Goal: Information Seeking & Learning: Learn about a topic

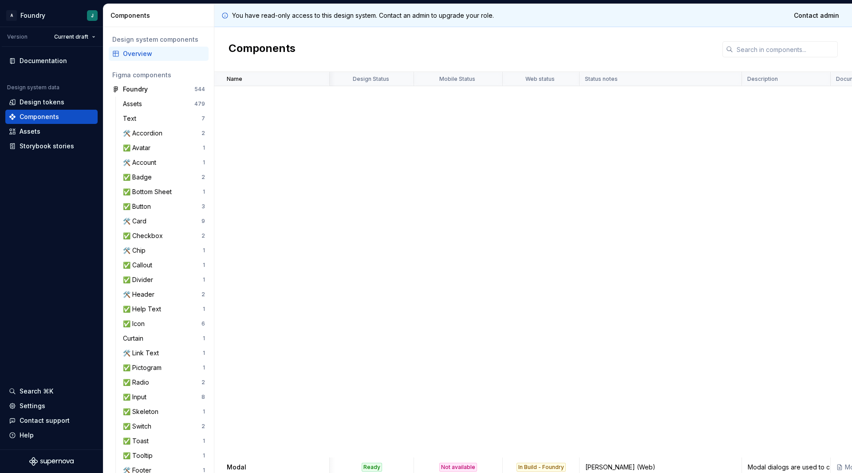
scroll to position [580, 491]
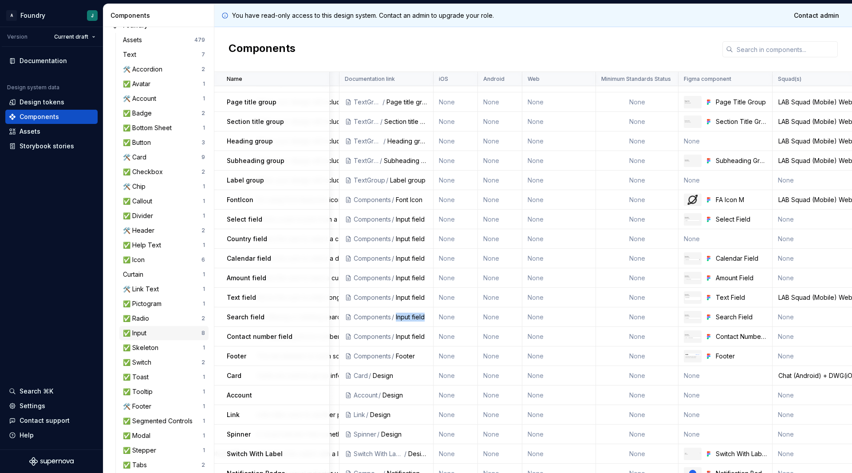
click at [162, 334] on div "✅ Input" at bounding box center [162, 332] width 79 height 9
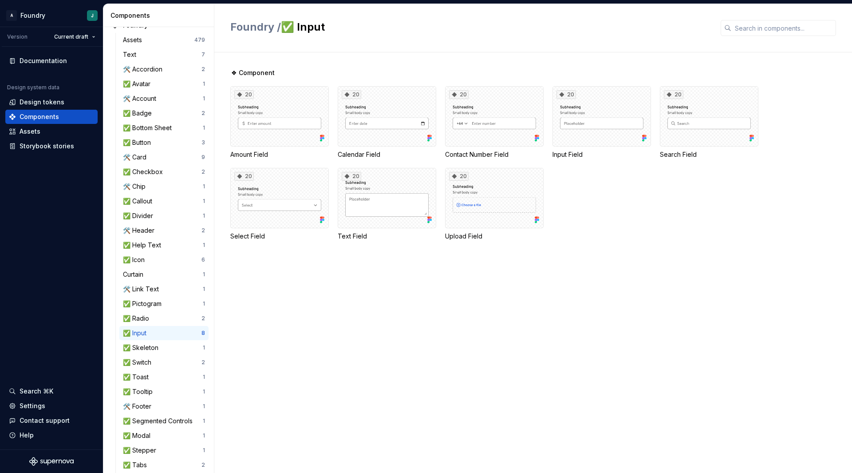
click at [633, 291] on div "❖ Component 20 Amount Field 20 Calendar Field 20 Contact Number Field 20 Input …" at bounding box center [541, 262] width 622 height 420
click at [592, 277] on div "❖ Component 20 Amount Field 20 Calendar Field 20 Contact Number Field 20 Input …" at bounding box center [541, 262] width 622 height 420
click at [573, 185] on div "20 Amount Field 20 Calendar Field 20 Contact Number Field 20 Input Field 20 Sea…" at bounding box center [541, 163] width 622 height 154
click at [672, 194] on div "20 Amount Field 20 Calendar Field 20 Contact Number Field 20 Input Field 20 Sea…" at bounding box center [541, 163] width 622 height 154
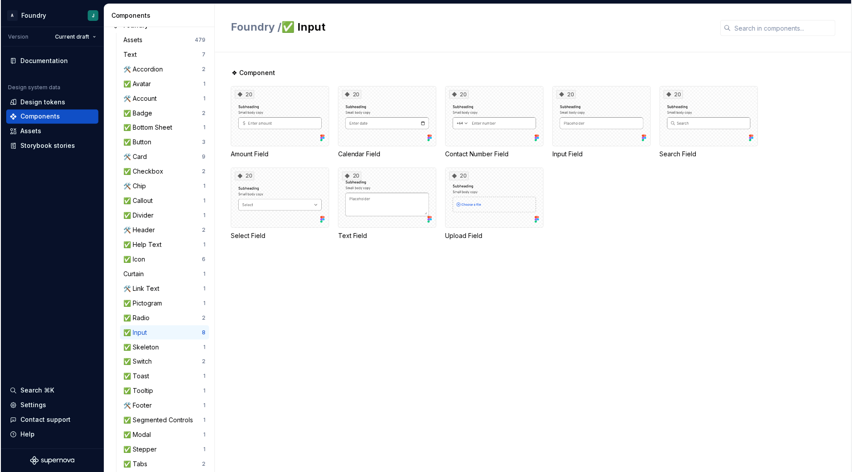
scroll to position [64, 0]
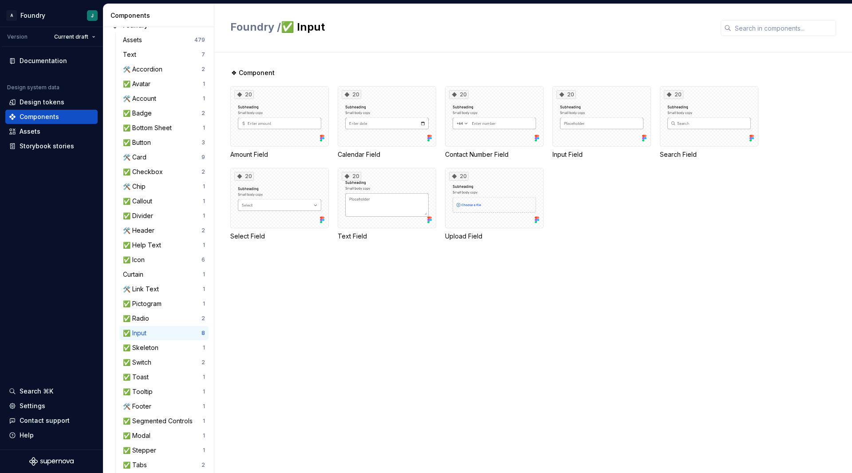
click at [495, 348] on div "❖ Component 20 Amount Field 20 Calendar Field 20 Contact Number Field 20 Input …" at bounding box center [541, 262] width 622 height 420
click at [697, 252] on div "❖ Component 20 Amount Field 20 Calendar Field 20 Contact Number Field 20 Input …" at bounding box center [541, 165] width 622 height 194
click at [699, 121] on div "20" at bounding box center [709, 116] width 99 height 60
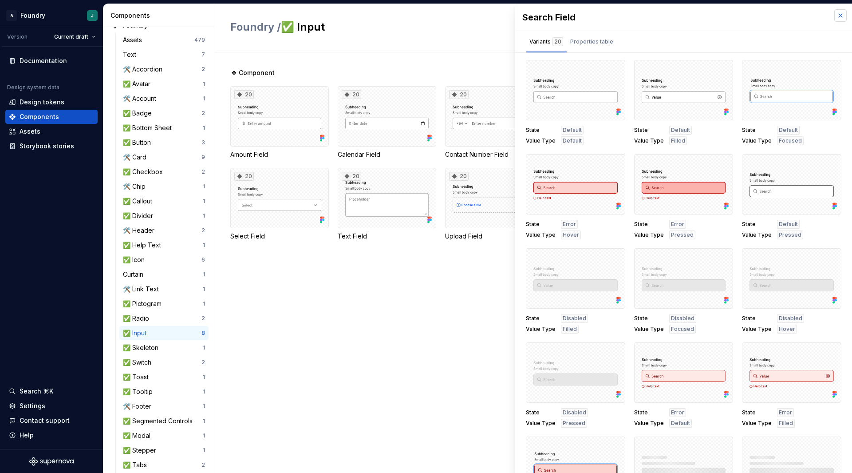
click at [836, 16] on button "button" at bounding box center [840, 15] width 12 height 12
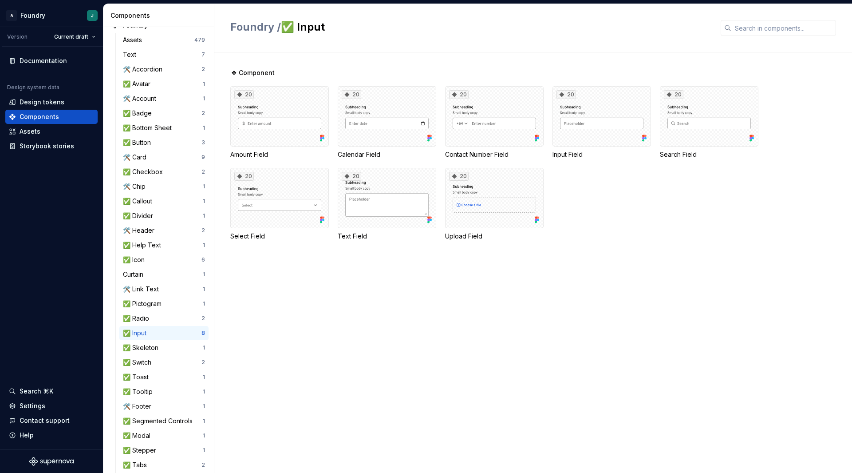
click at [724, 188] on div "20 Amount Field 20 Calendar Field 20 Contact Number Field 20 Input Field 20 Sea…" at bounding box center [541, 163] width 622 height 154
click at [692, 134] on div "20" at bounding box center [709, 116] width 99 height 60
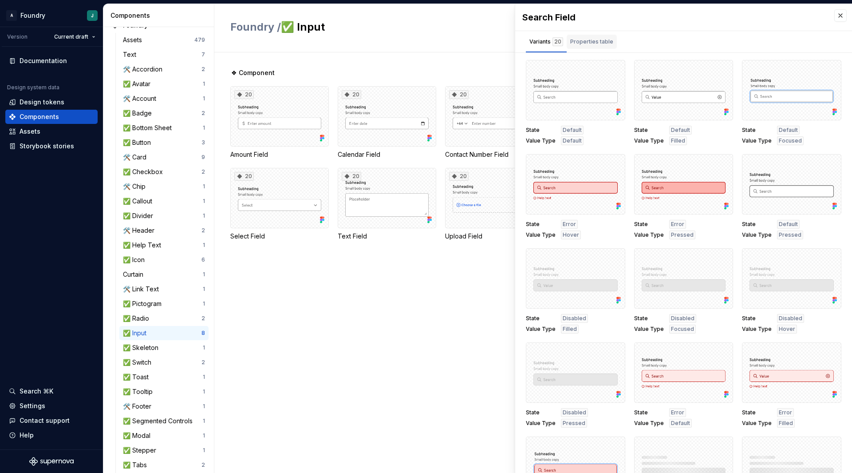
click at [601, 37] on div "Properties table" at bounding box center [591, 41] width 43 height 9
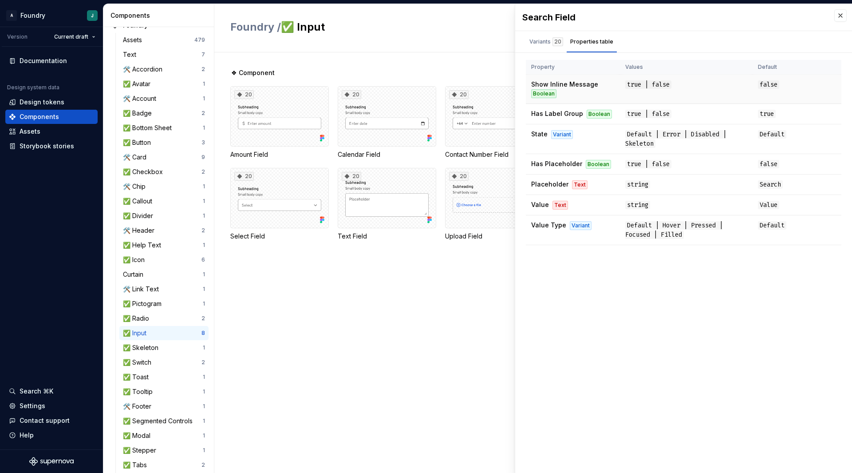
click at [553, 82] on span "Show Inline Message" at bounding box center [564, 84] width 67 height 8
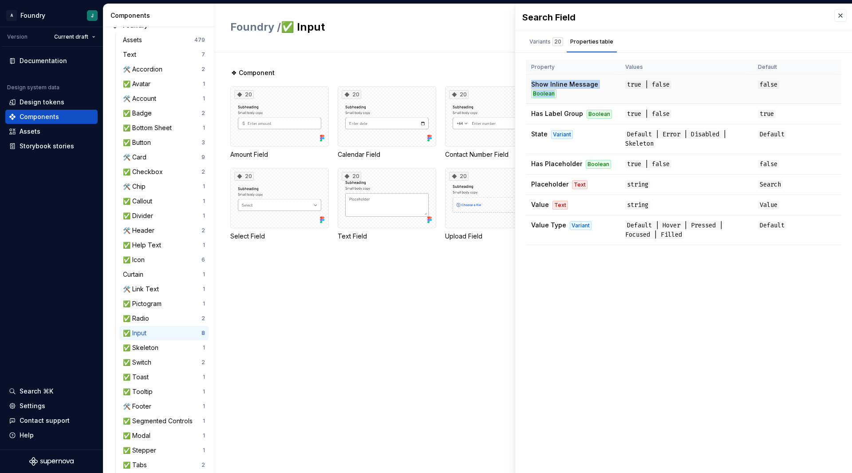
click at [553, 82] on span "Show Inline Message" at bounding box center [564, 84] width 67 height 8
click at [554, 84] on span "Show Inline Message" at bounding box center [564, 84] width 67 height 8
click at [580, 81] on span "Show Inline Message" at bounding box center [564, 84] width 67 height 8
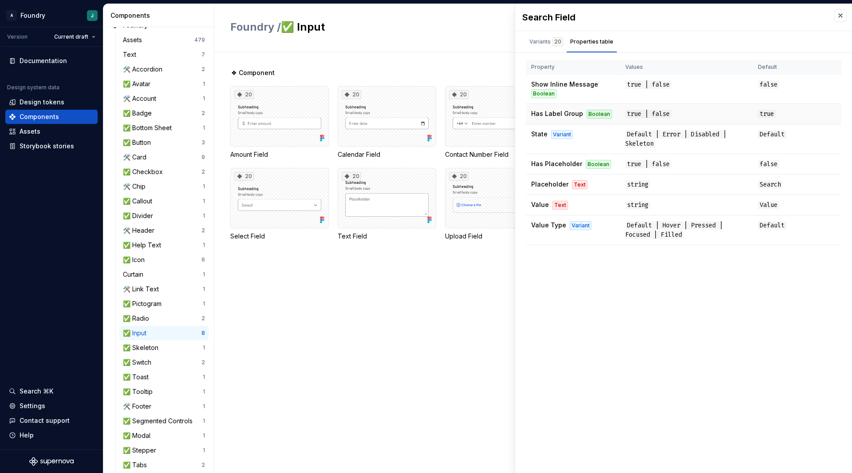
click at [549, 113] on span "Has Label Group" at bounding box center [557, 114] width 52 height 8
click at [844, 12] on button "button" at bounding box center [840, 15] width 12 height 12
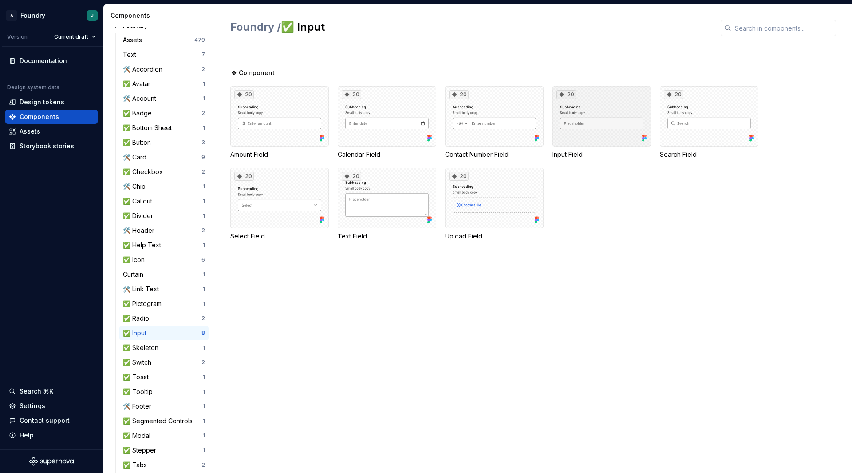
click at [580, 118] on div "20" at bounding box center [602, 116] width 99 height 60
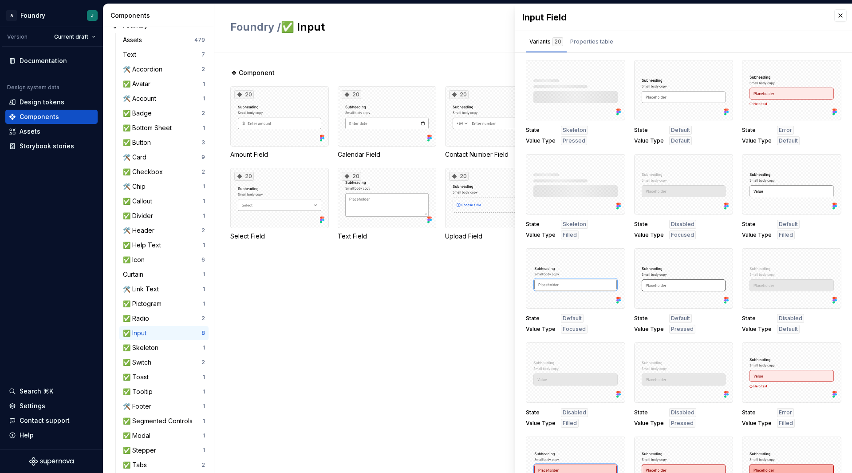
click at [628, 124] on div "State Skeleton Value Type Pressed State Default Value Type Default State Error …" at bounding box center [684, 385] width 316 height 650
click at [593, 41] on div "Properties table" at bounding box center [591, 41] width 43 height 9
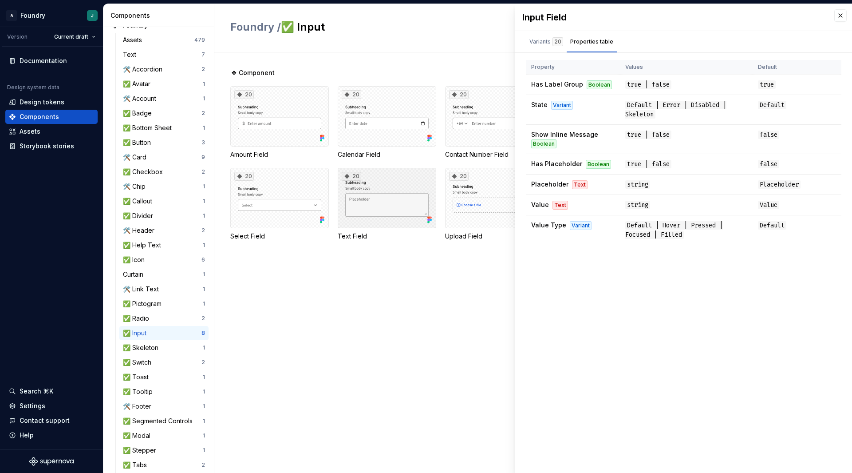
click at [403, 196] on div "20" at bounding box center [387, 198] width 99 height 60
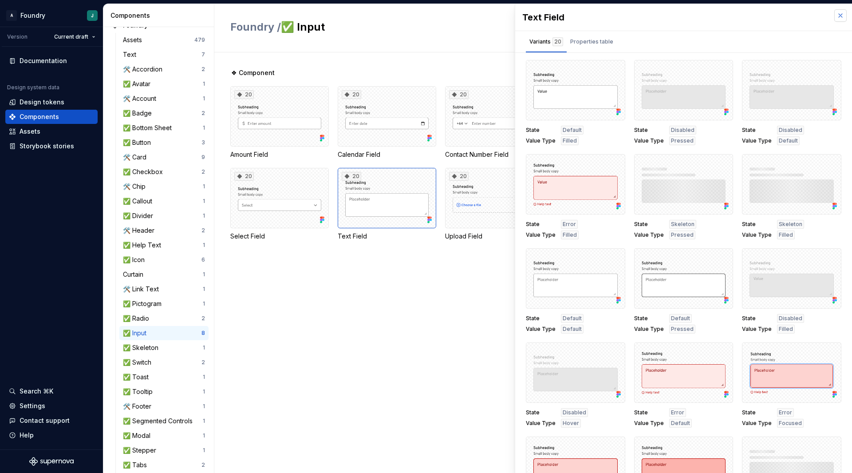
click at [834, 17] on button "button" at bounding box center [840, 15] width 12 height 12
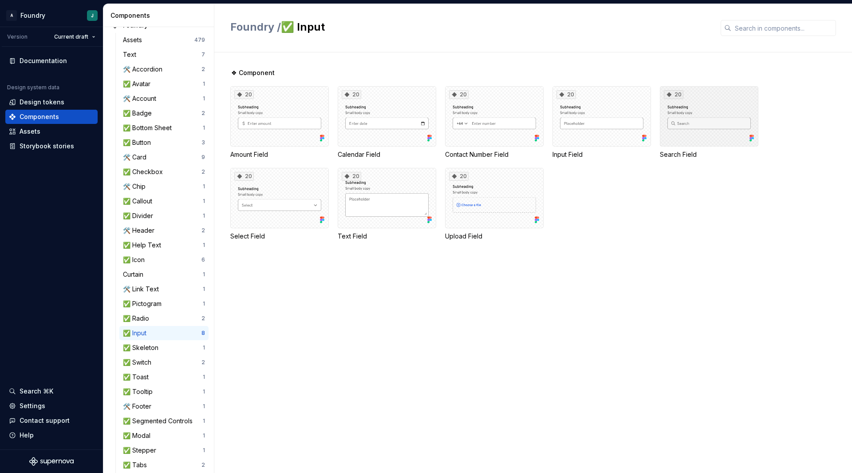
click at [712, 110] on div "20" at bounding box center [709, 116] width 99 height 60
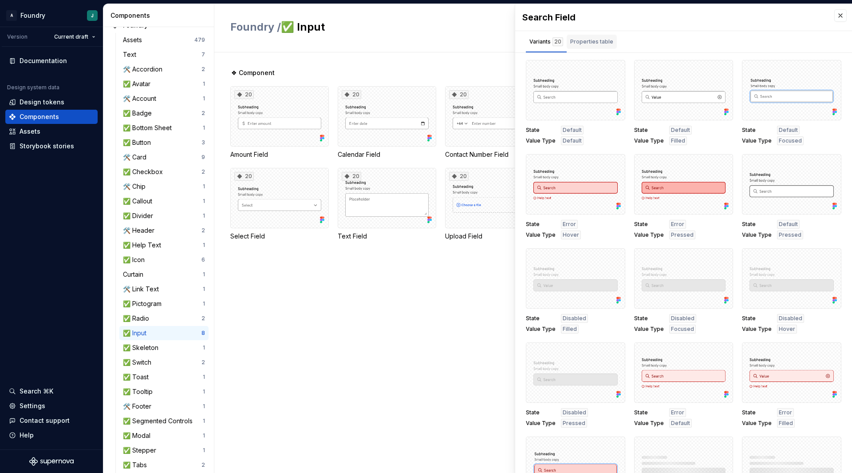
click at [586, 43] on div "Properties table" at bounding box center [591, 41] width 43 height 9
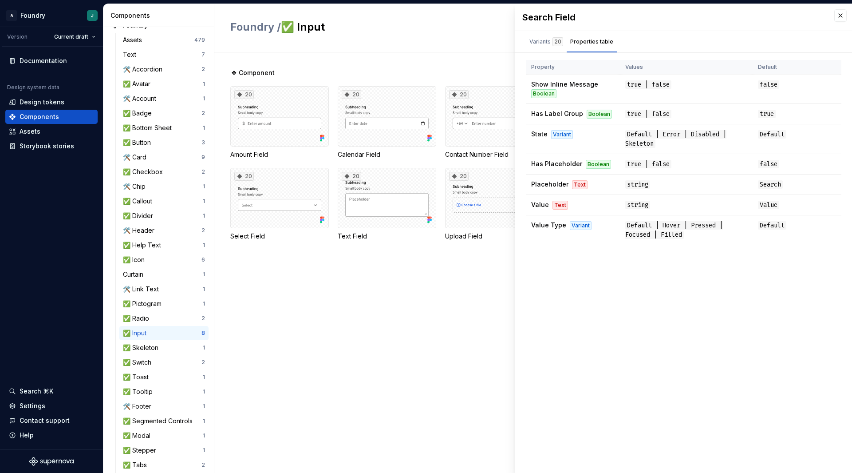
click at [588, 315] on div "Search Field Variants 20 Properties table State Default Value Type Default Stat…" at bounding box center [683, 238] width 337 height 469
click at [841, 17] on button "button" at bounding box center [840, 15] width 12 height 12
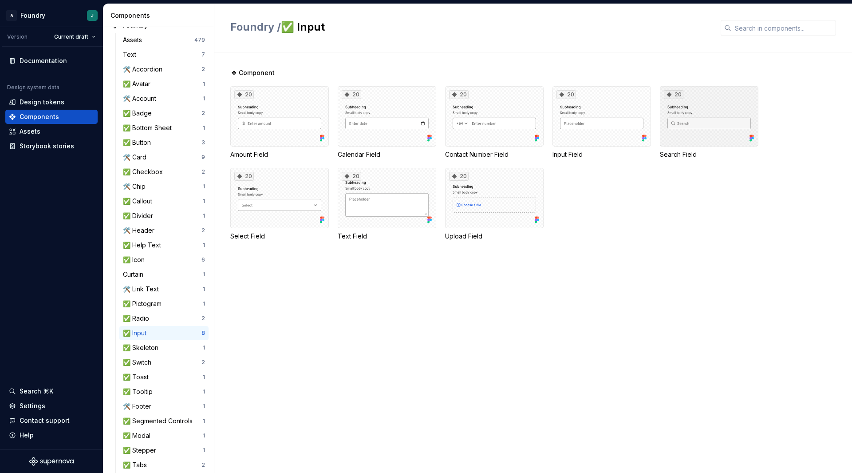
click at [680, 130] on div "20" at bounding box center [709, 116] width 99 height 60
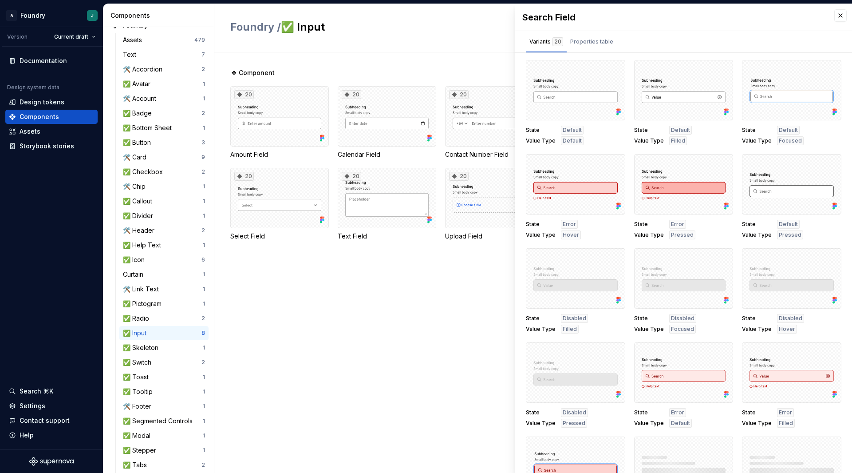
click at [451, 61] on div "❖ Component 20 Amount Field 20 Calendar Field 20 Contact Number Field 20 Input …" at bounding box center [541, 262] width 622 height 420
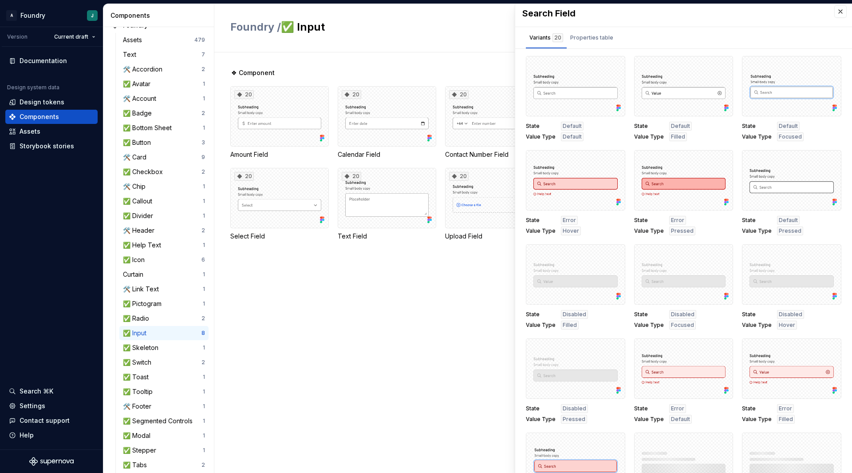
click at [417, 342] on div "❖ Component 20 Amount Field 20 Calendar Field 20 Contact Number Field 20 Input …" at bounding box center [541, 262] width 622 height 420
click at [611, 66] on button "button" at bounding box center [615, 66] width 12 height 12
click at [581, 86] on div "Open in [GEOGRAPHIC_DATA]" at bounding box center [582, 92] width 58 height 27
